Goal: Task Accomplishment & Management: Use online tool/utility

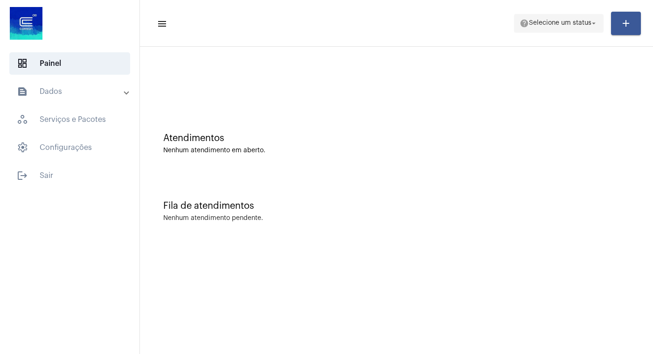
click at [590, 22] on mat-icon "arrow_drop_down" at bounding box center [594, 23] width 8 height 8
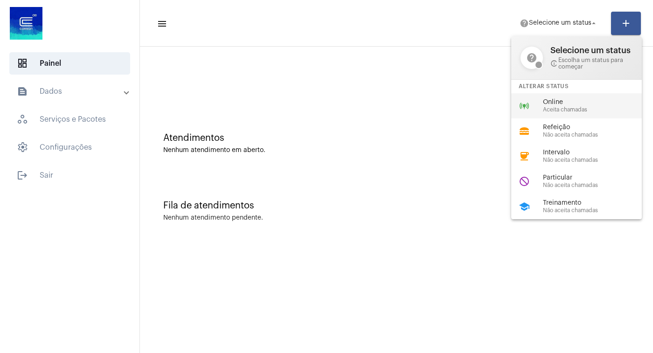
click at [560, 106] on span "Online" at bounding box center [596, 102] width 106 height 7
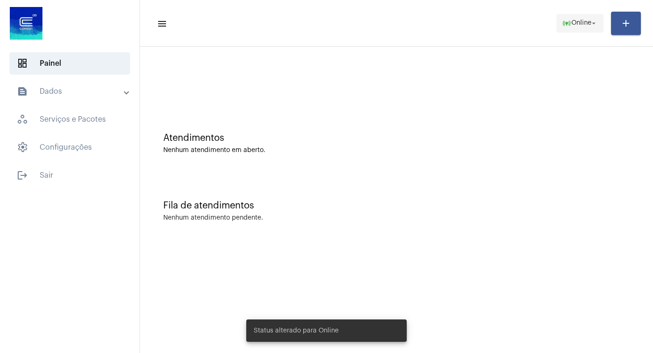
click at [596, 24] on mat-icon "arrow_drop_down" at bounding box center [594, 23] width 8 height 8
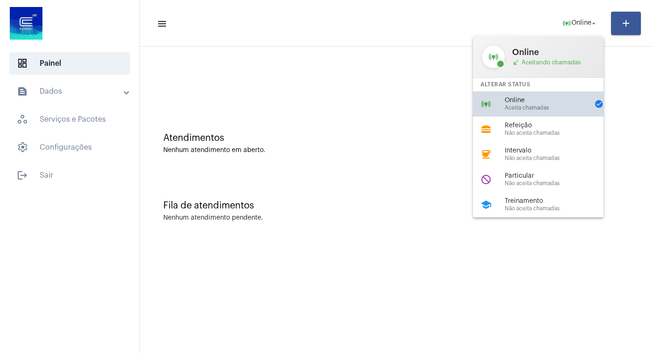
click at [540, 106] on span "Aceita chamadas" at bounding box center [547, 108] width 84 height 6
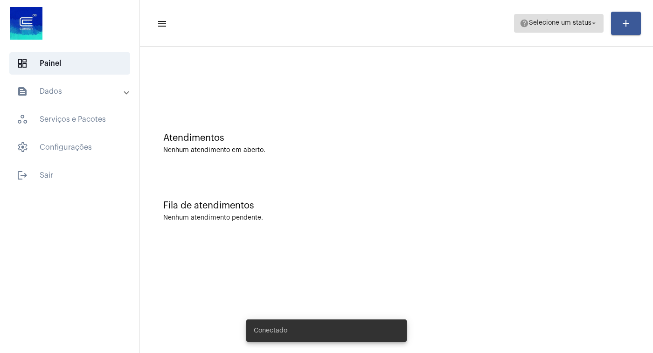
click at [592, 24] on mat-icon "arrow_drop_down" at bounding box center [594, 23] width 8 height 8
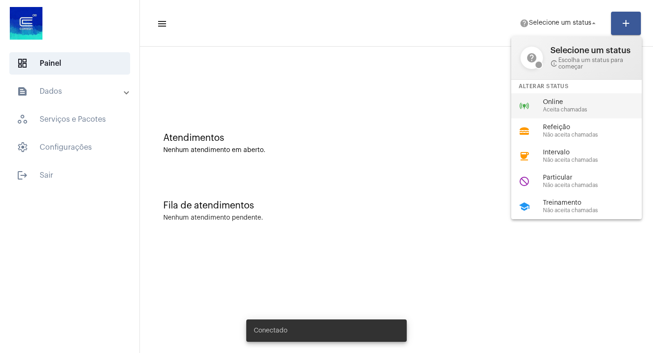
click at [561, 103] on span "Online" at bounding box center [596, 102] width 106 height 7
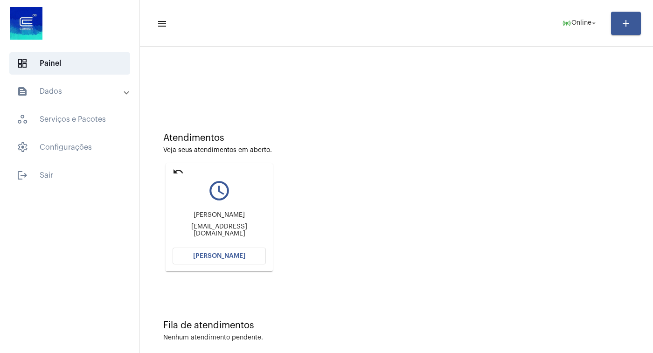
click at [220, 261] on button "[PERSON_NAME]" at bounding box center [219, 256] width 93 height 17
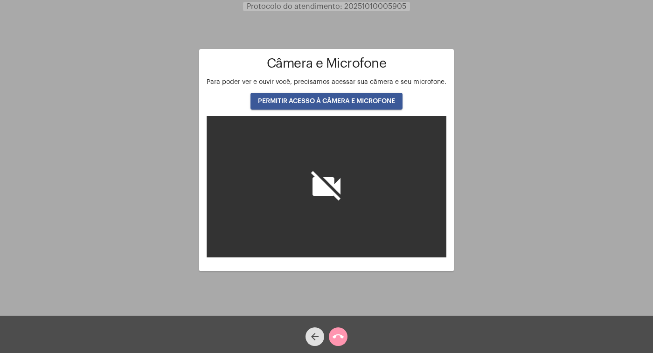
click at [343, 97] on button "PERMITIR ACESSO À CÂMERA E MICROFONE" at bounding box center [326, 101] width 152 height 17
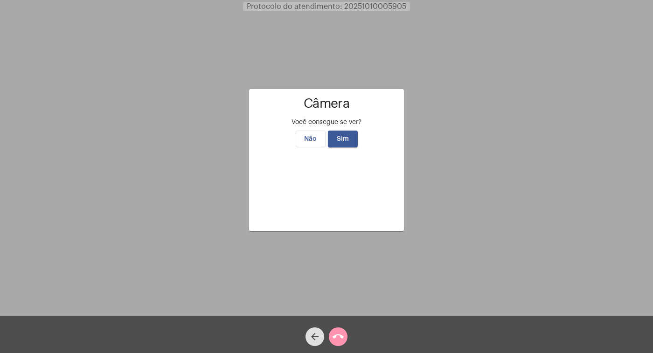
click at [348, 131] on button "Sim" at bounding box center [343, 139] width 30 height 17
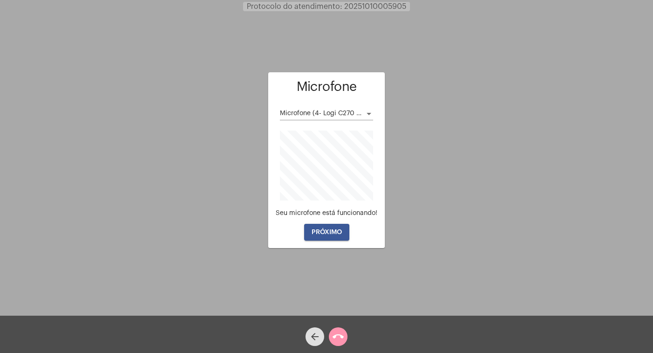
click at [328, 236] on button "PRÓXIMO" at bounding box center [326, 232] width 45 height 17
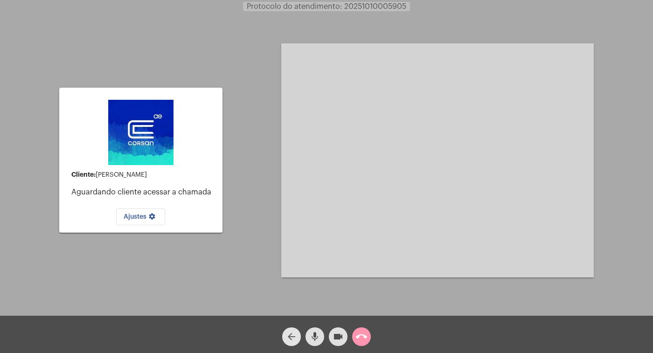
click at [290, 337] on mat-icon "arrow_back" at bounding box center [291, 336] width 11 height 11
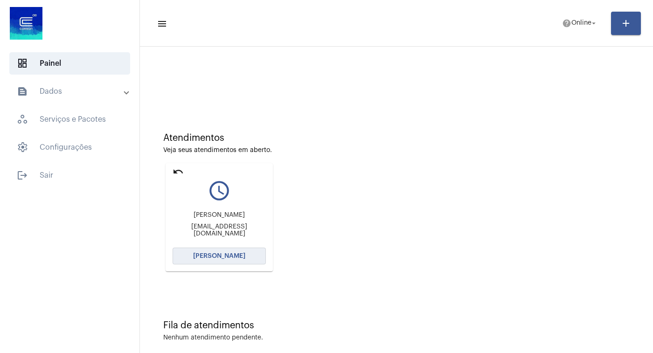
click at [216, 259] on span "Abrir Chamada" at bounding box center [219, 256] width 52 height 7
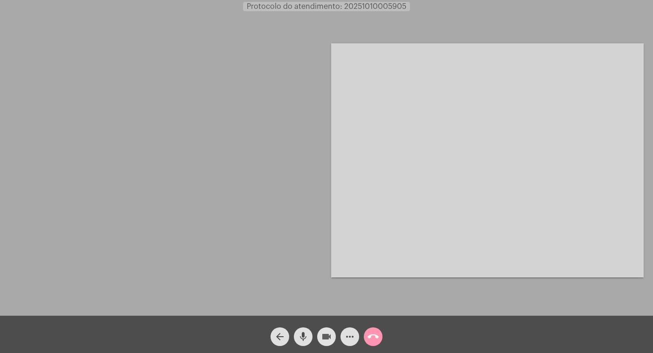
click at [327, 336] on mat-icon "videocam" at bounding box center [326, 336] width 11 height 11
click at [304, 334] on mat-icon "mic" at bounding box center [303, 336] width 11 height 11
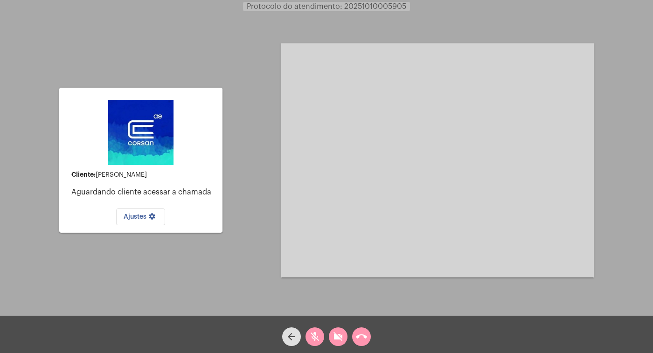
click at [373, 334] on div "arrow_back mic_off videocam_off call_end" at bounding box center [326, 334] width 653 height 37
click at [358, 337] on mat-icon "call_end" at bounding box center [361, 336] width 11 height 11
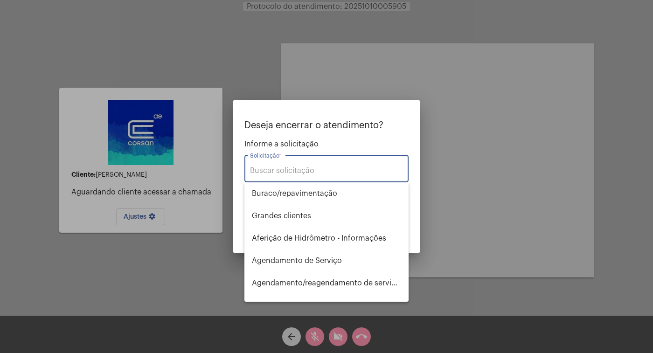
click at [285, 169] on input "Solicitação *" at bounding box center [326, 171] width 153 height 8
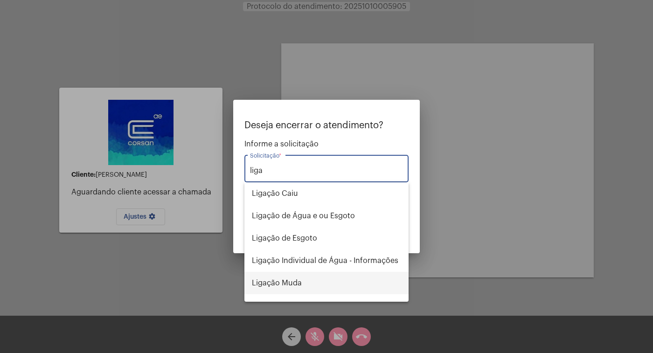
click at [299, 280] on span "Ligação Muda" at bounding box center [326, 283] width 149 height 22
type input "Ligação Muda"
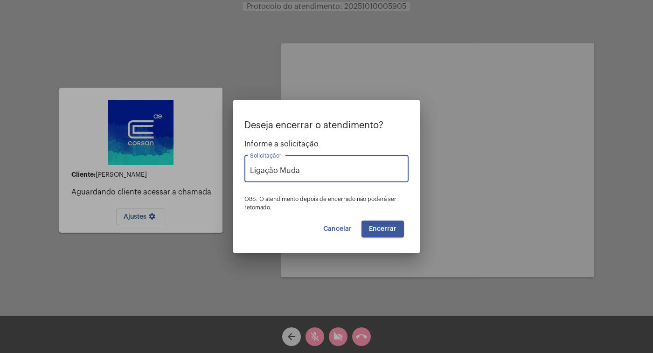
click at [383, 224] on button "Encerrar" at bounding box center [383, 229] width 42 height 17
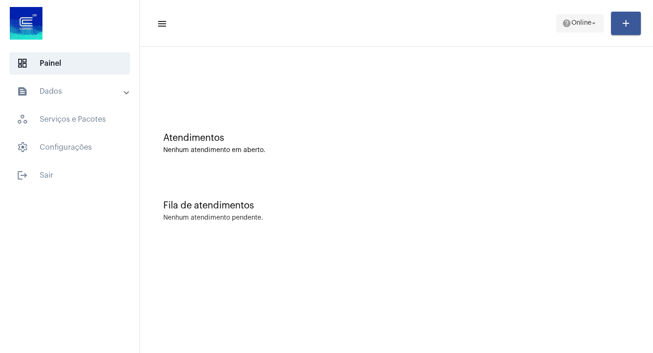
click at [594, 20] on mat-icon "arrow_drop_down" at bounding box center [594, 23] width 8 height 8
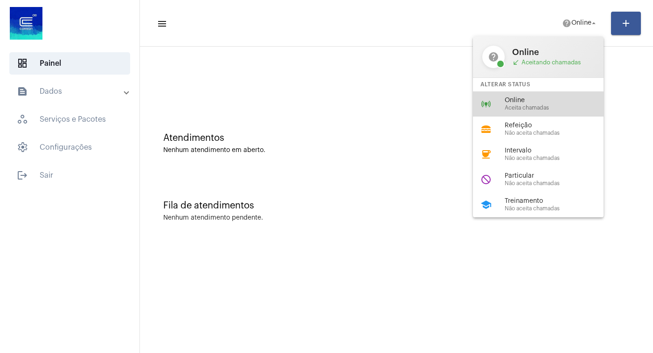
click at [535, 99] on span "Online" at bounding box center [558, 100] width 106 height 7
